Goal: Task Accomplishment & Management: Use online tool/utility

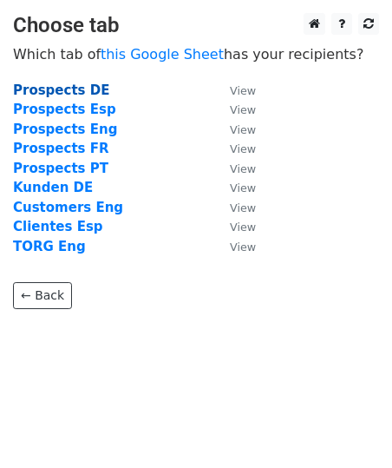
click at [91, 92] on strong "Prospects DE" at bounding box center [61, 90] width 96 height 16
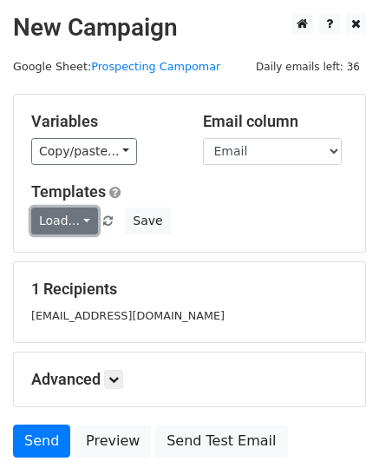
click at [82, 215] on link "Load..." at bounding box center [64, 220] width 67 height 27
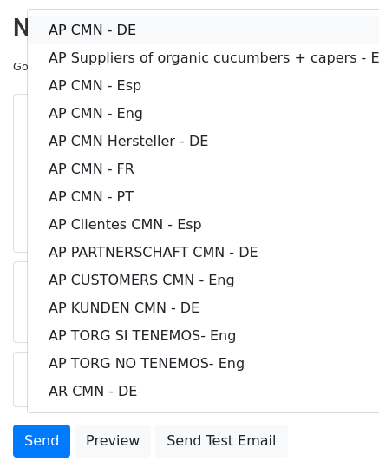
click at [122, 34] on link "AP CMN - DE" at bounding box center [223, 30] width 391 height 28
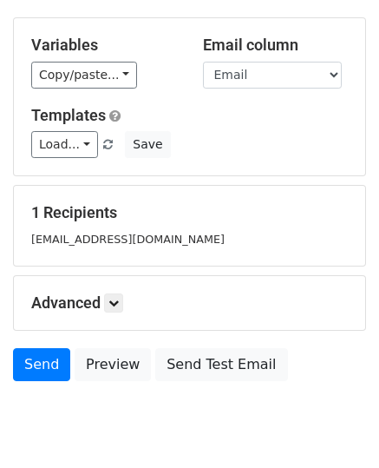
scroll to position [135, 0]
